Goal: Information Seeking & Learning: Learn about a topic

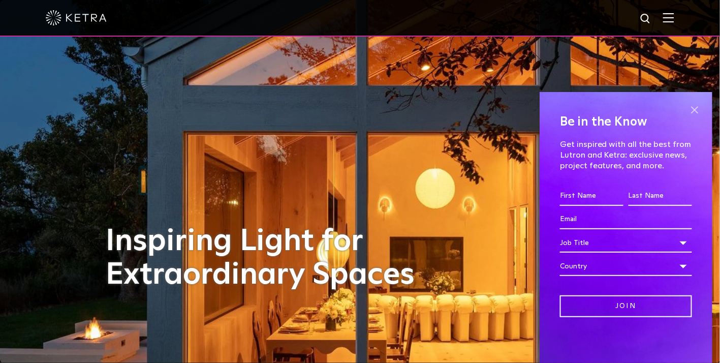
click at [692, 111] on span at bounding box center [694, 109] width 15 height 15
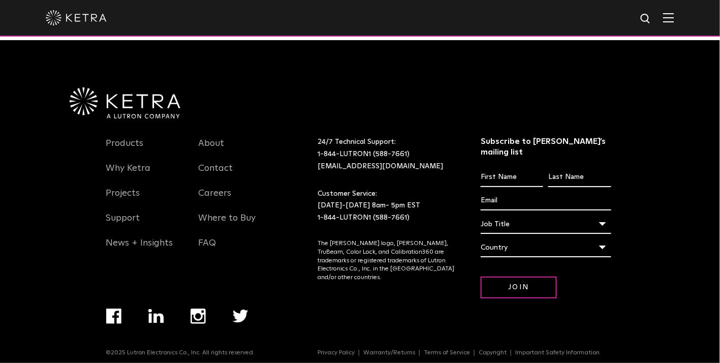
scroll to position [2133, 0]
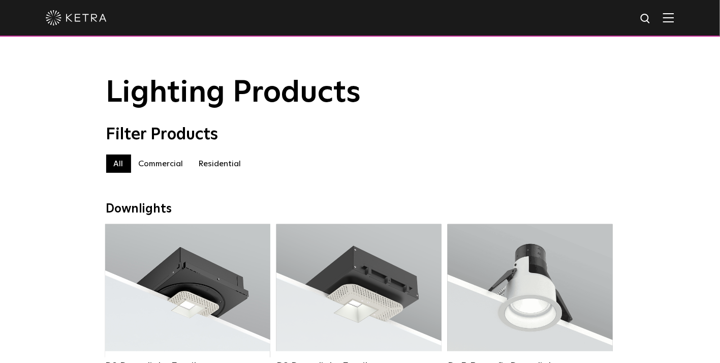
click at [164, 164] on label "Commercial" at bounding box center [161, 163] width 60 height 18
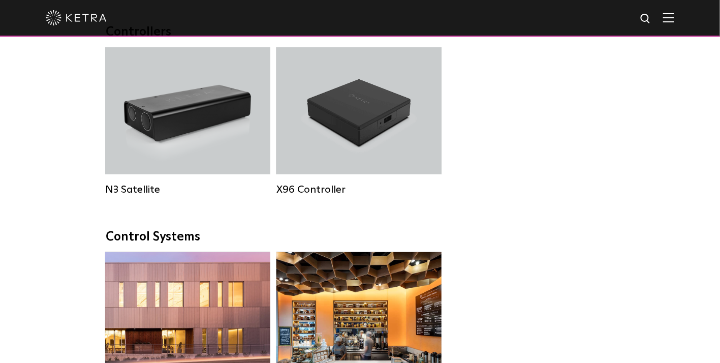
scroll to position [1648, 0]
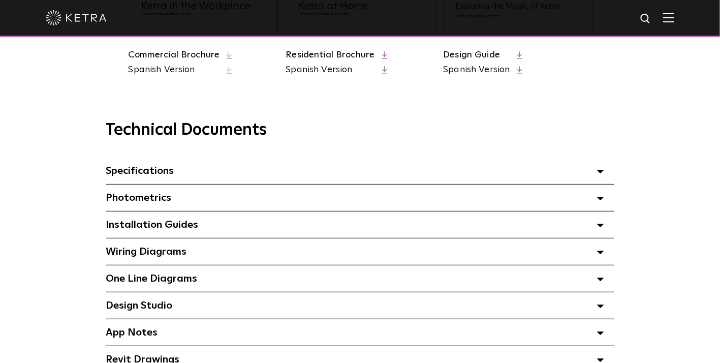
scroll to position [644, 0]
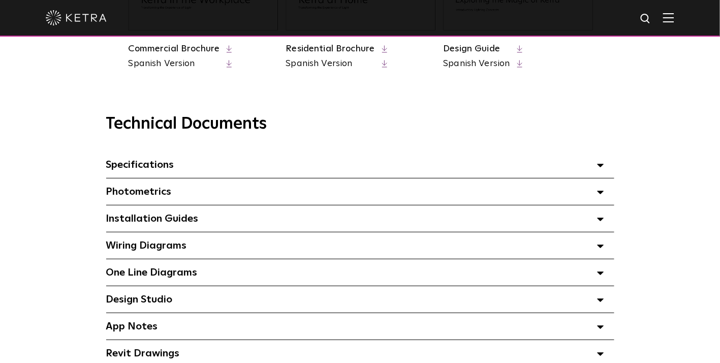
click at [379, 169] on div "Specifications Select checkboxes to use the bulk download option below" at bounding box center [360, 164] width 508 height 26
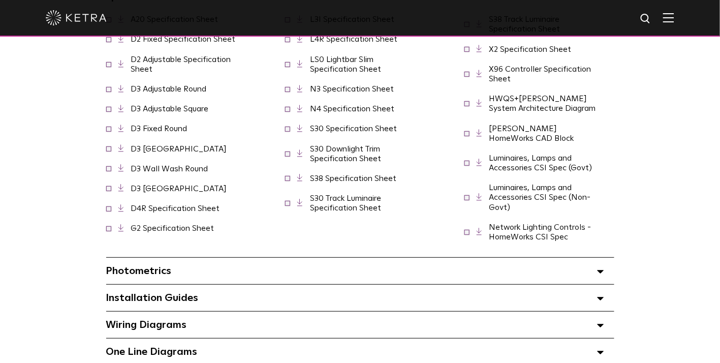
scroll to position [864, 0]
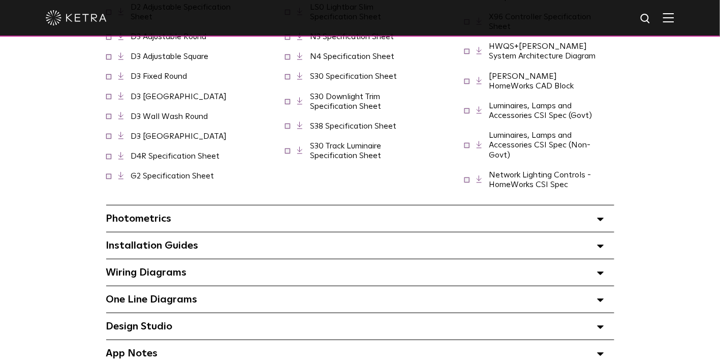
click at [243, 232] on div "Installation Guides Select checkboxes to use the bulk download option below" at bounding box center [360, 245] width 508 height 26
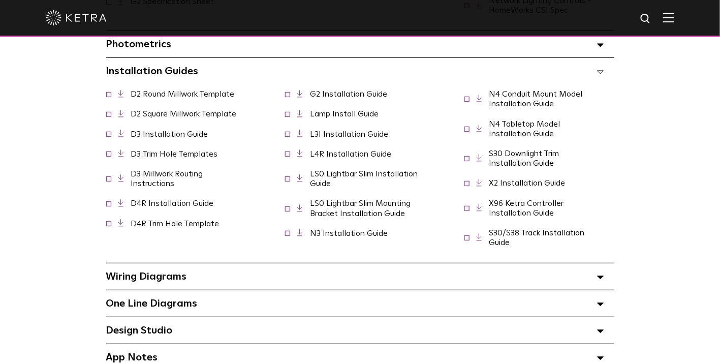
scroll to position [1060, 0]
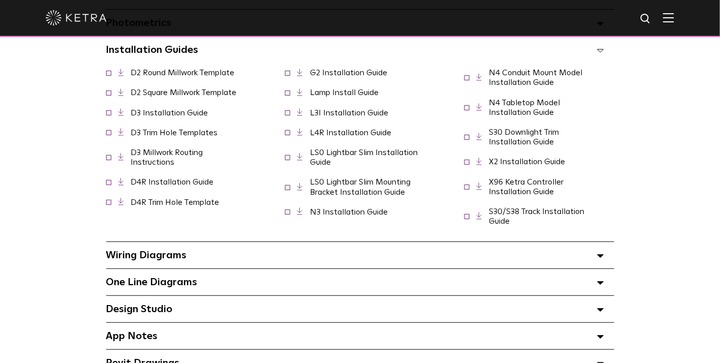
click at [276, 247] on div "Wiring Diagrams Select checkboxes to use the bulk download option below" at bounding box center [360, 255] width 508 height 26
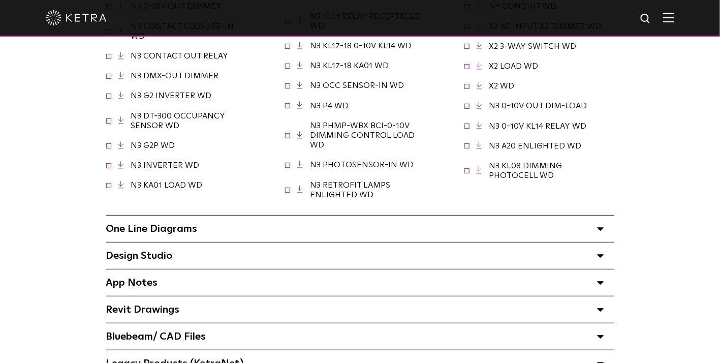
scroll to position [1359, 0]
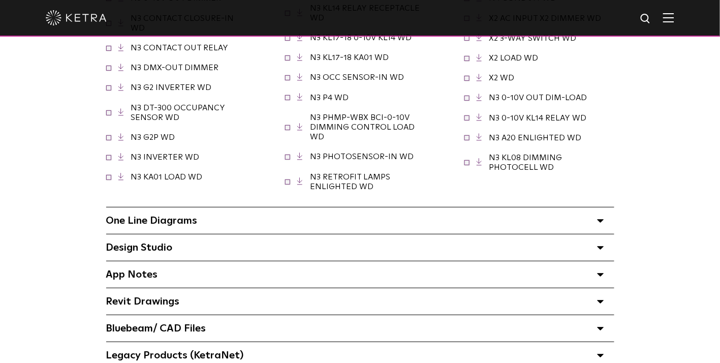
click at [278, 217] on div "One Line Diagrams Select checkboxes to use the bulk download option below" at bounding box center [360, 220] width 508 height 26
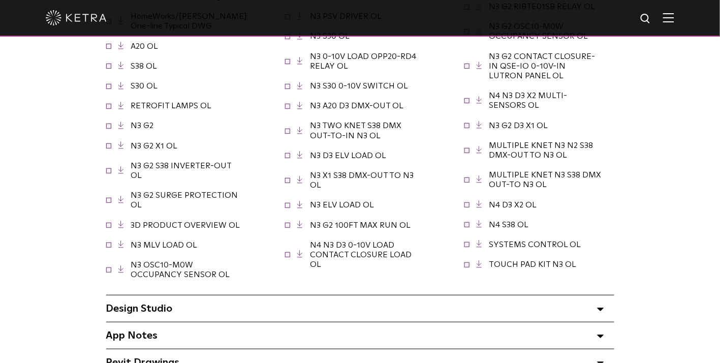
scroll to position [1675, 0]
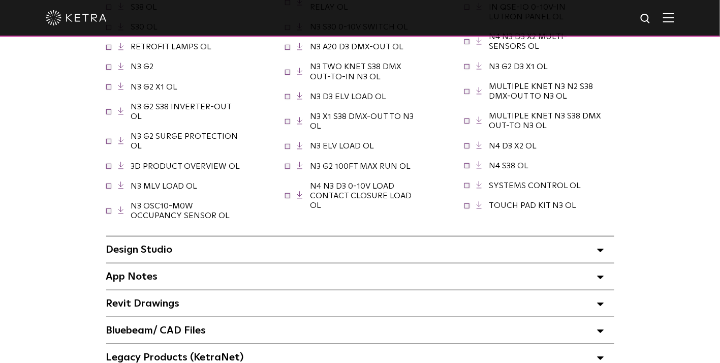
click at [269, 236] on div "Design Studio Select checkboxes to use the bulk download option below" at bounding box center [360, 249] width 508 height 26
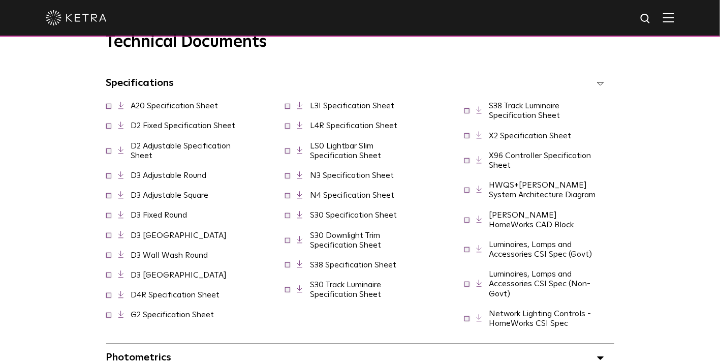
scroll to position [735, 0]
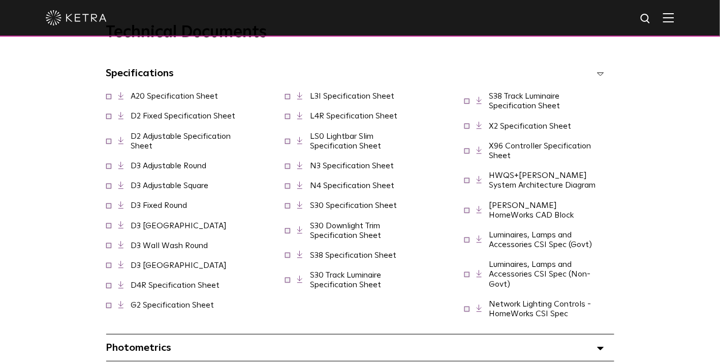
click at [517, 183] on link "HWQS+Ketra System Architecture Diagram" at bounding box center [542, 180] width 107 height 18
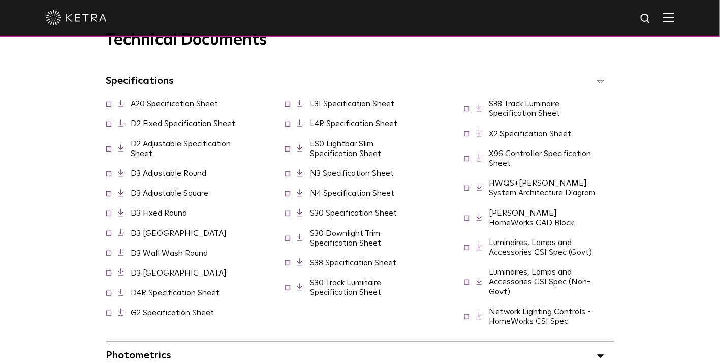
scroll to position [732, 0]
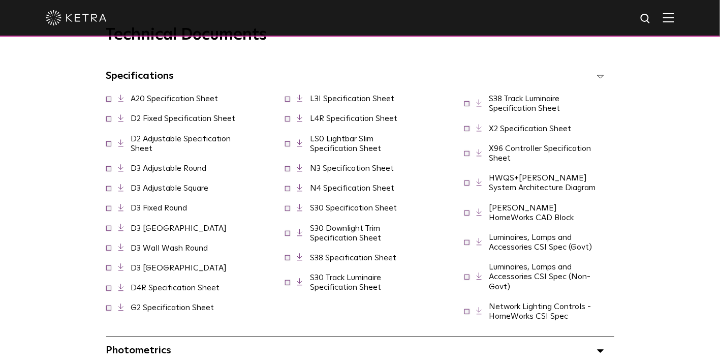
click at [536, 302] on link "Network Lighting Controls - HomeWorks CSI Spec" at bounding box center [540, 311] width 102 height 18
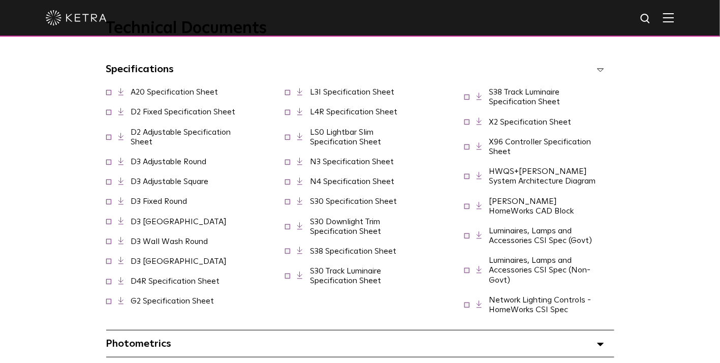
scroll to position [751, 0]
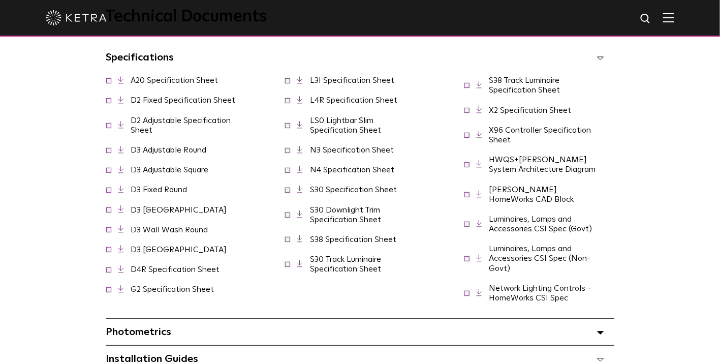
click at [165, 168] on link "D3 Adjustable Square" at bounding box center [170, 170] width 78 height 8
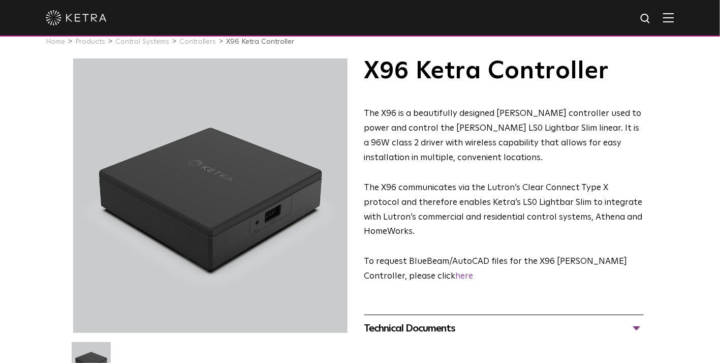
scroll to position [15, 0]
click at [546, 163] on p "The X96 is a beautifully designed Ketra controller used to power and control th…" at bounding box center [504, 136] width 280 height 59
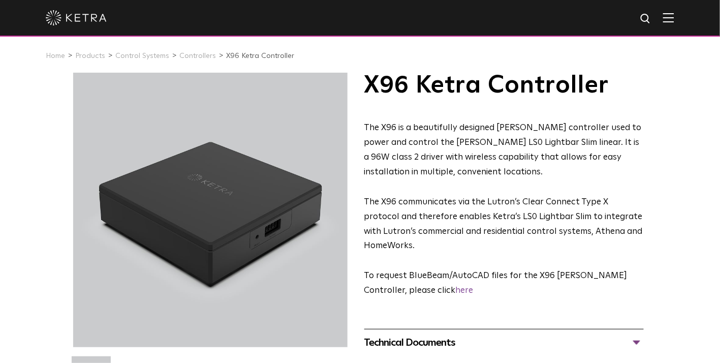
scroll to position [0, 0]
